Goal: Information Seeking & Learning: Learn about a topic

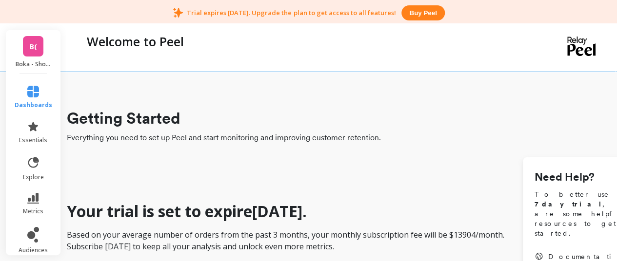
click at [32, 46] on span "B(" at bounding box center [33, 46] width 8 height 11
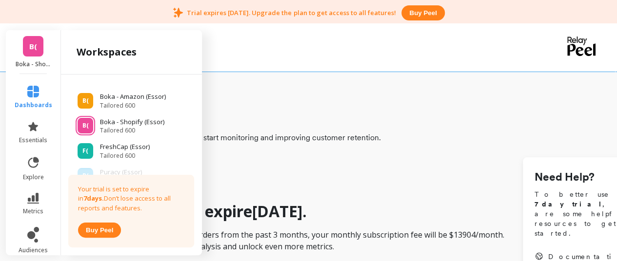
click at [32, 46] on span "B(" at bounding box center [33, 46] width 8 height 11
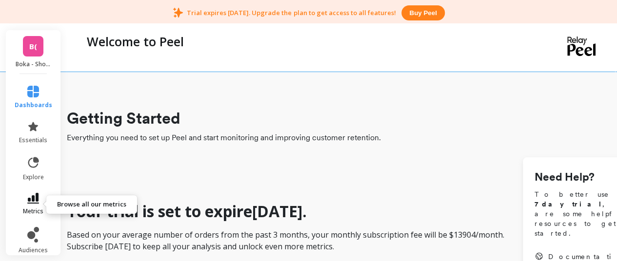
click at [27, 202] on icon at bounding box center [33, 198] width 12 height 11
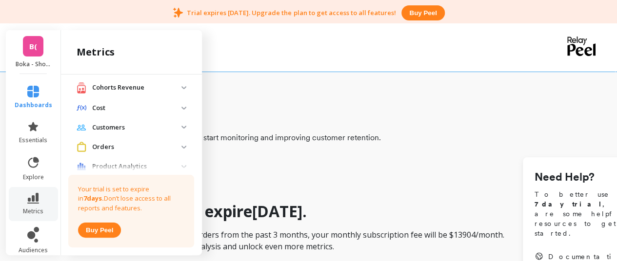
scroll to position [195, 0]
click at [132, 92] on p "Cohorts Revenue" at bounding box center [136, 87] width 89 height 10
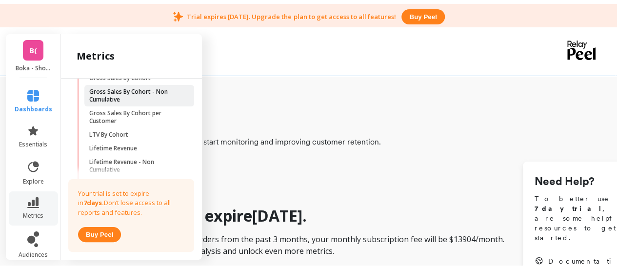
scroll to position [390, 0]
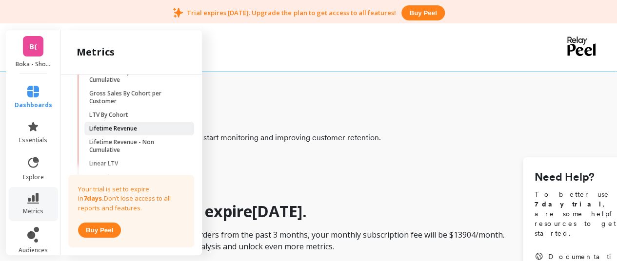
click at [126, 133] on p "Lifetime Revenue" at bounding box center [113, 129] width 48 height 8
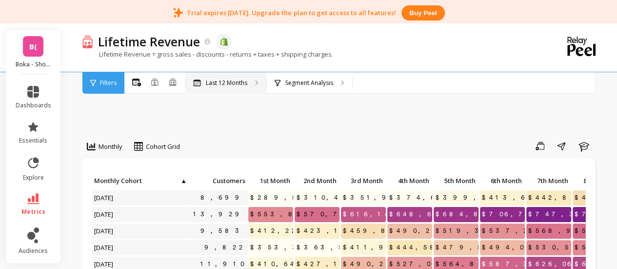
click at [217, 83] on p "Last 12 Months" at bounding box center [226, 83] width 41 height 8
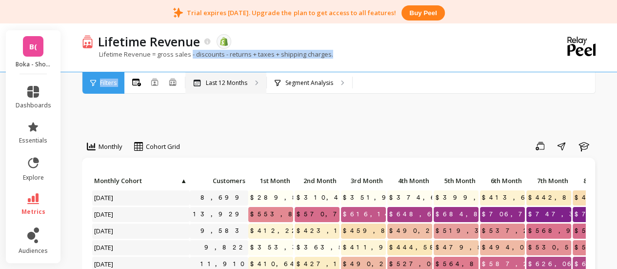
drag, startPoint x: 194, startPoint y: 73, endPoint x: 211, endPoint y: 83, distance: 19.9
click at [202, 77] on div "Lifetime Revenue The data you are viewing comes from: Shopify Lifetime Revenue …" at bounding box center [340, 58] width 548 height 70
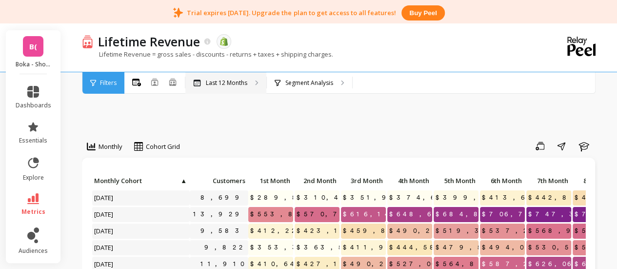
click at [220, 86] on p "Last 12 Months" at bounding box center [226, 83] width 41 height 8
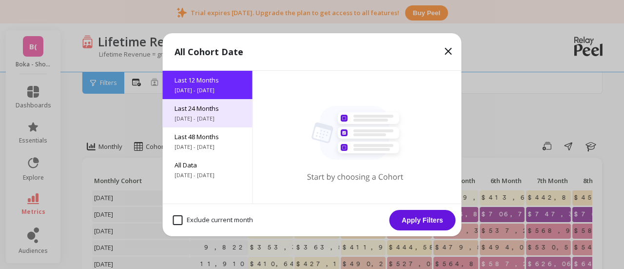
click at [212, 119] on span "[DATE] - [DATE]" at bounding box center [207, 119] width 66 height 8
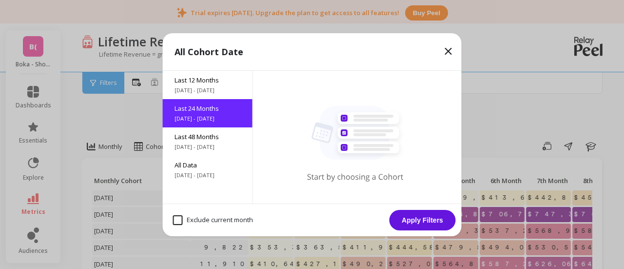
click at [423, 217] on button "Apply Filters" at bounding box center [422, 220] width 66 height 20
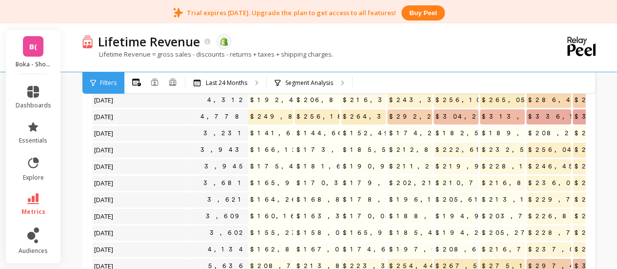
scroll to position [49, 0]
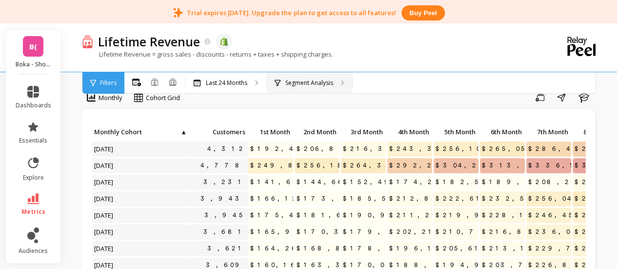
click at [309, 84] on p "Segment Analysis" at bounding box center [309, 83] width 48 height 8
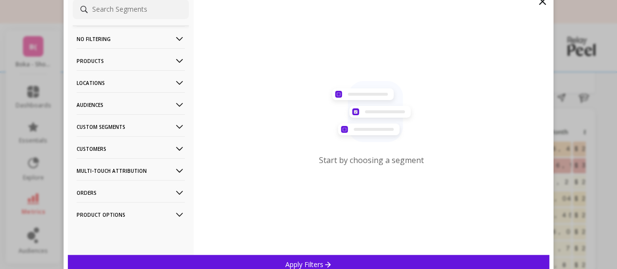
click at [133, 78] on p "Locations" at bounding box center [131, 82] width 108 height 25
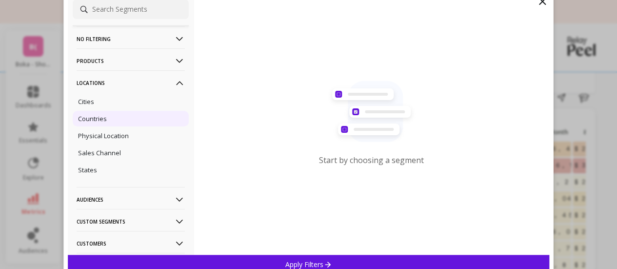
click at [119, 116] on div "Countries" at bounding box center [131, 119] width 116 height 16
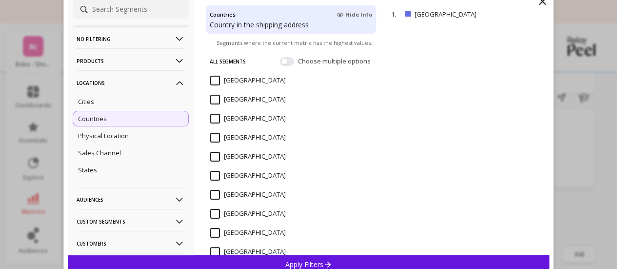
scroll to position [97, 0]
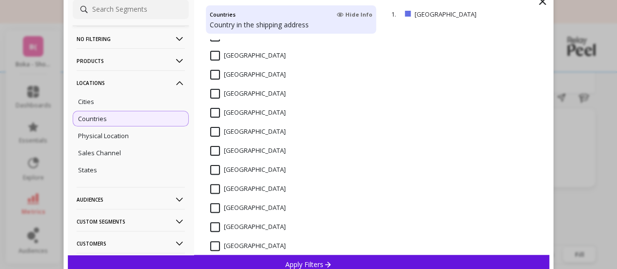
click at [335, 260] on div "Apply Filters" at bounding box center [309, 263] width 482 height 19
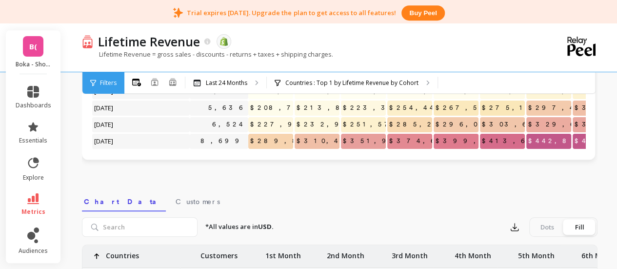
scroll to position [341, 0]
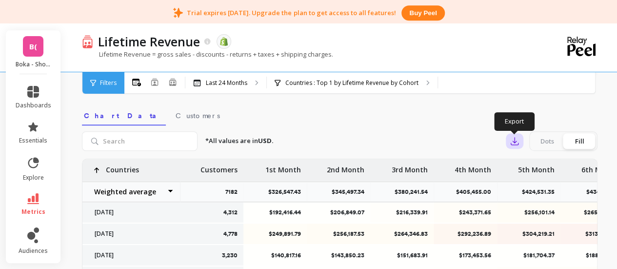
click at [512, 135] on button "button" at bounding box center [514, 141] width 18 height 16
